Goal: Task Accomplishment & Management: Manage account settings

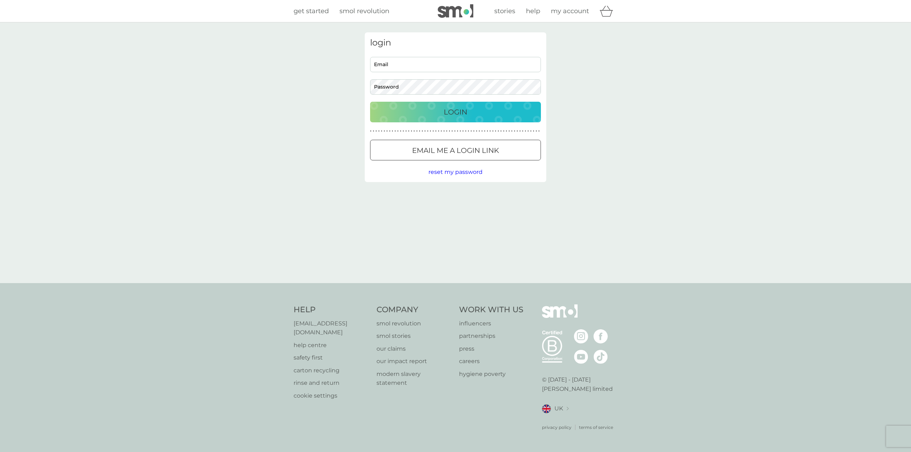
select select "24"
select select "Japanese"
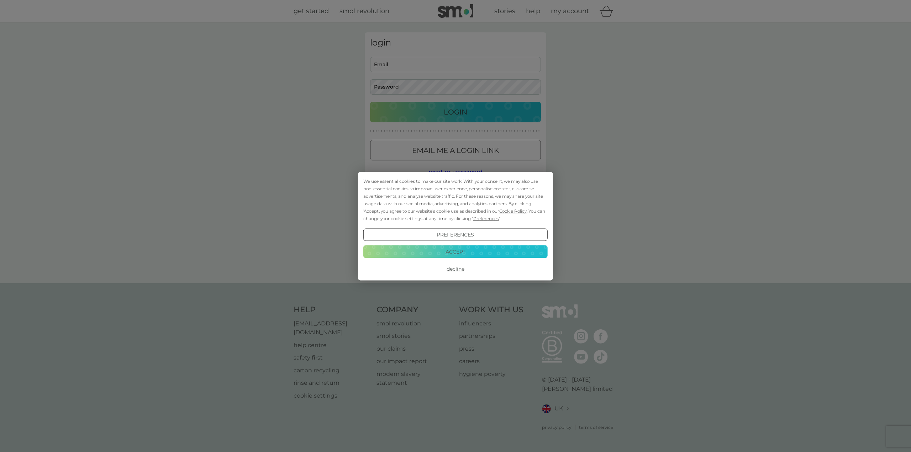
click at [454, 253] on button "Accept" at bounding box center [455, 252] width 184 height 13
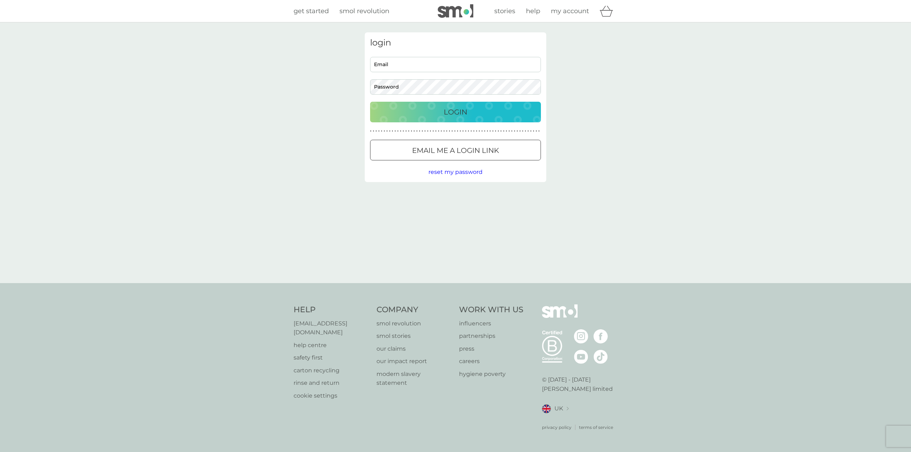
click at [417, 66] on input "Email" at bounding box center [455, 64] width 171 height 15
type input "[EMAIL_ADDRESS][DOMAIN_NAME]"
click at [444, 116] on p "Login" at bounding box center [455, 111] width 23 height 11
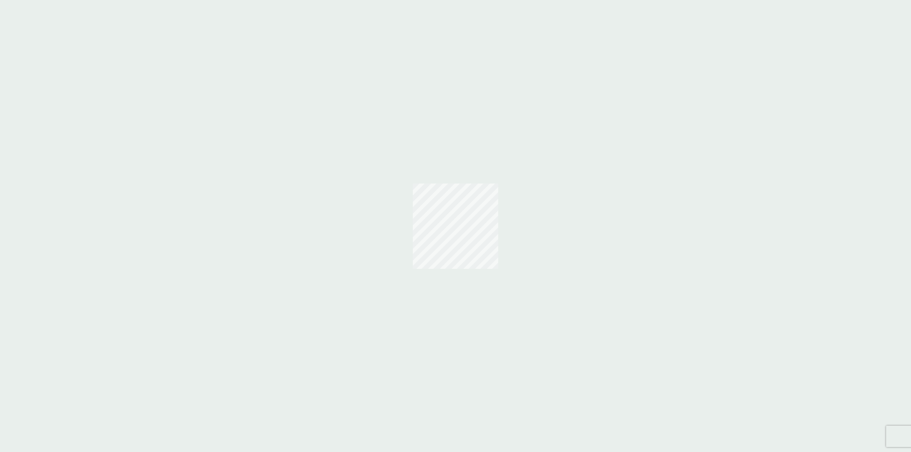
select select "24"
select select "Japanese"
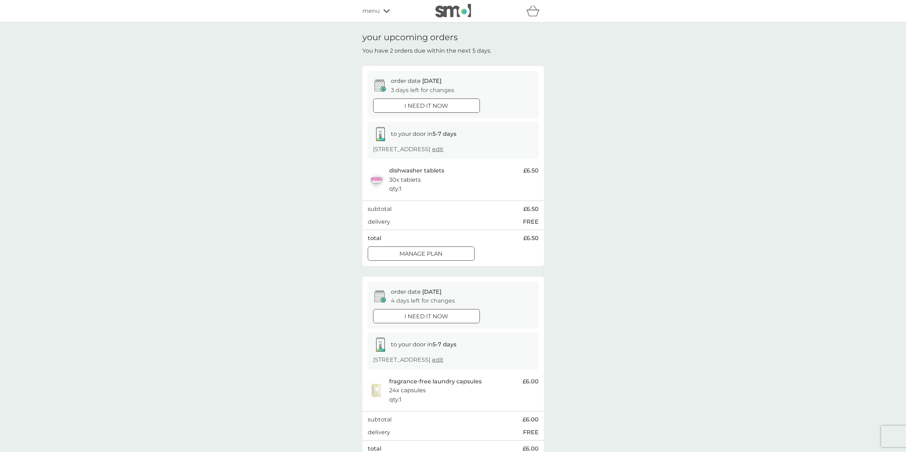
click at [434, 254] on div at bounding box center [421, 253] width 26 height 7
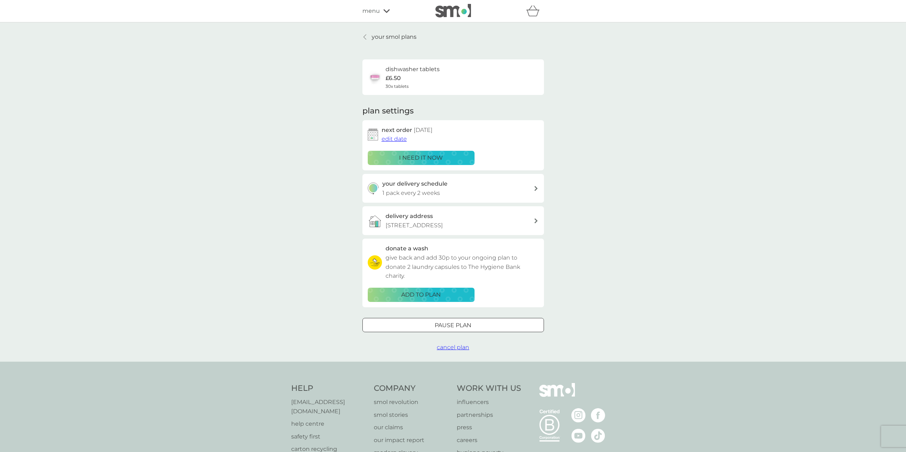
click at [443, 229] on p "[STREET_ADDRESS]" at bounding box center [414, 225] width 57 height 9
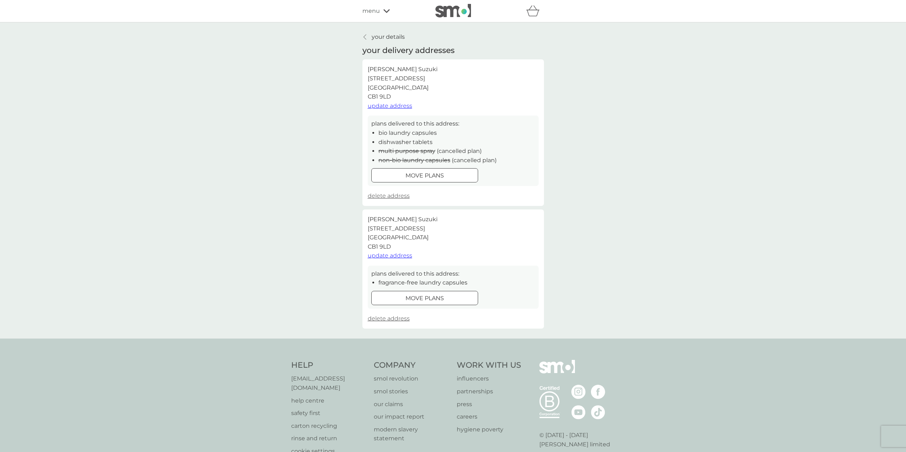
click at [364, 33] on link "your details" at bounding box center [383, 36] width 42 height 9
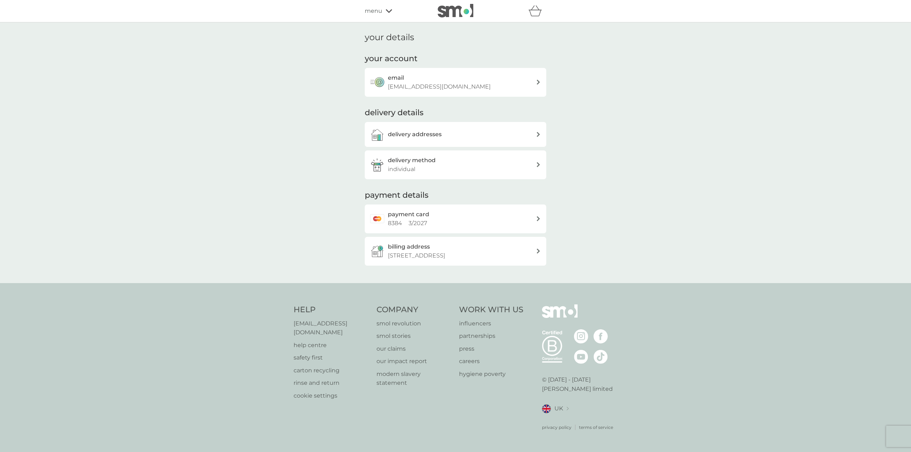
click at [407, 79] on div "email [EMAIL_ADDRESS][DOMAIN_NAME]" at bounding box center [462, 82] width 148 height 18
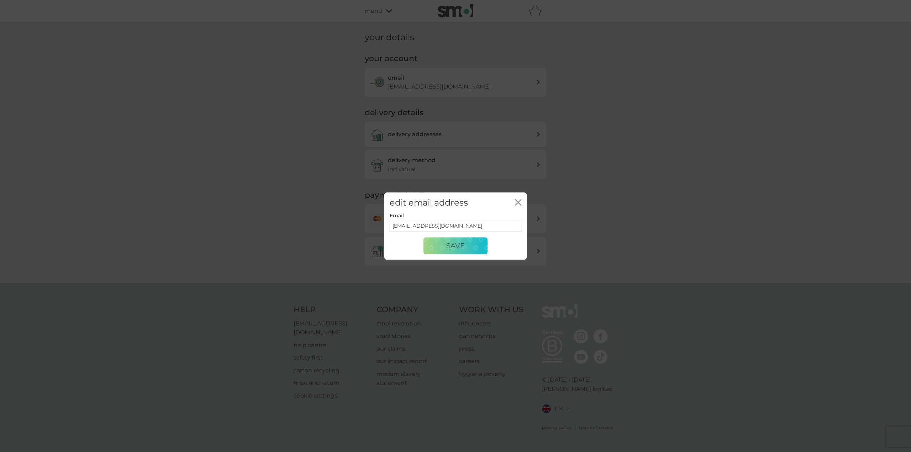
click at [524, 201] on div "edit email address close" at bounding box center [455, 203] width 142 height 21
click at [521, 204] on icon "close" at bounding box center [518, 202] width 6 height 6
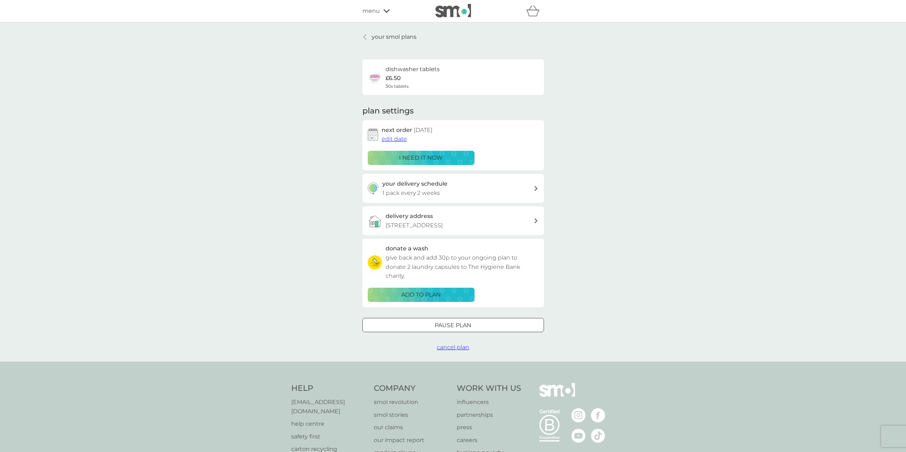
click at [387, 140] on span "edit date" at bounding box center [394, 139] width 25 height 7
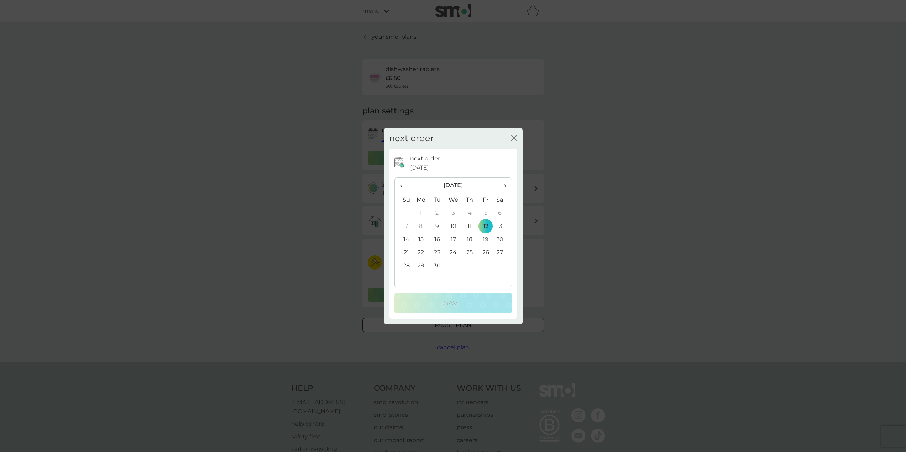
click at [488, 236] on td "19" at bounding box center [486, 239] width 16 height 13
click at [454, 310] on button "Save" at bounding box center [452, 303] width 117 height 21
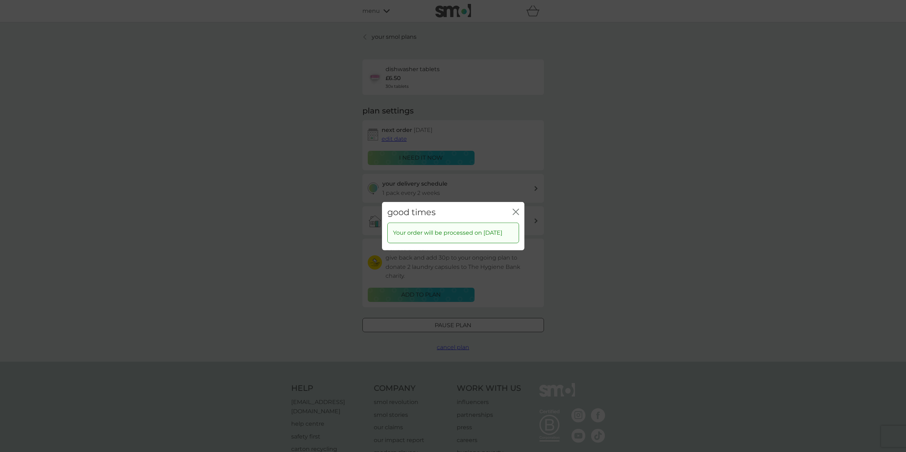
click at [514, 209] on icon "close" at bounding box center [516, 212] width 6 height 6
